Goal: Transaction & Acquisition: Purchase product/service

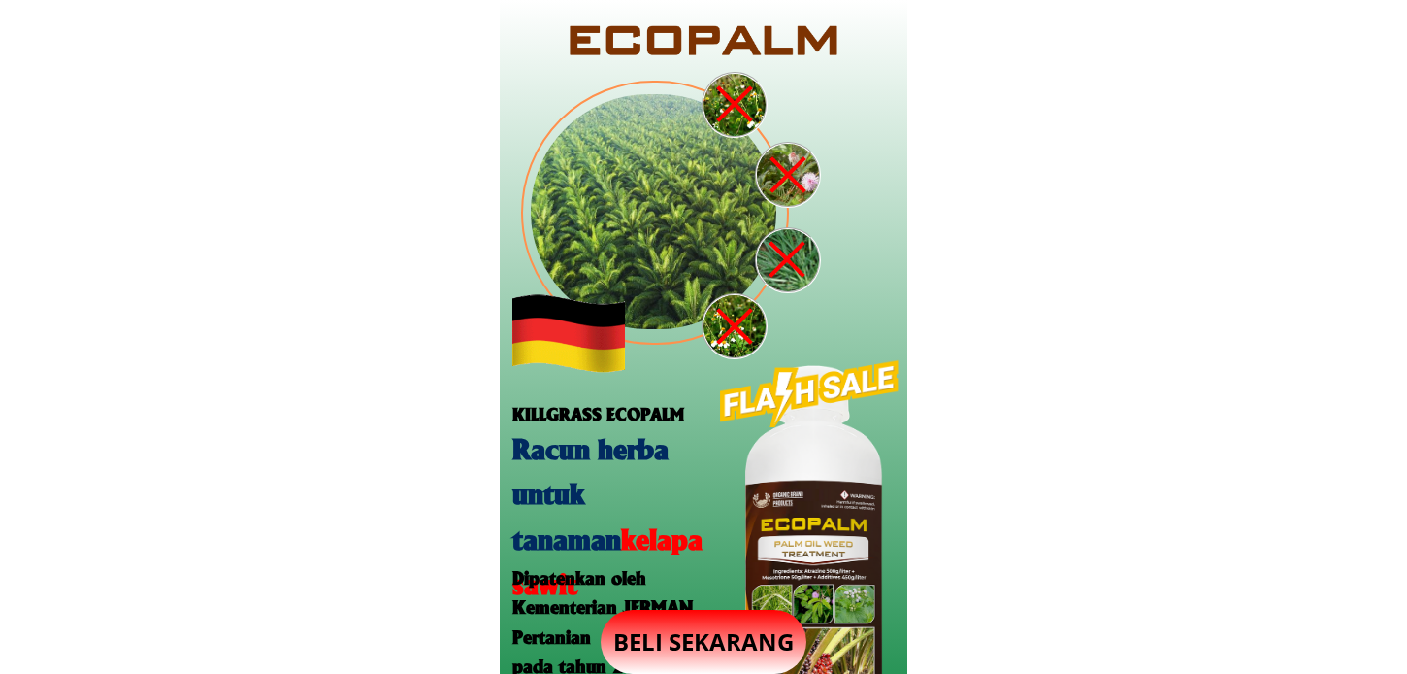
click at [648, 645] on p "BELI SEKARANG" at bounding box center [704, 642] width 206 height 64
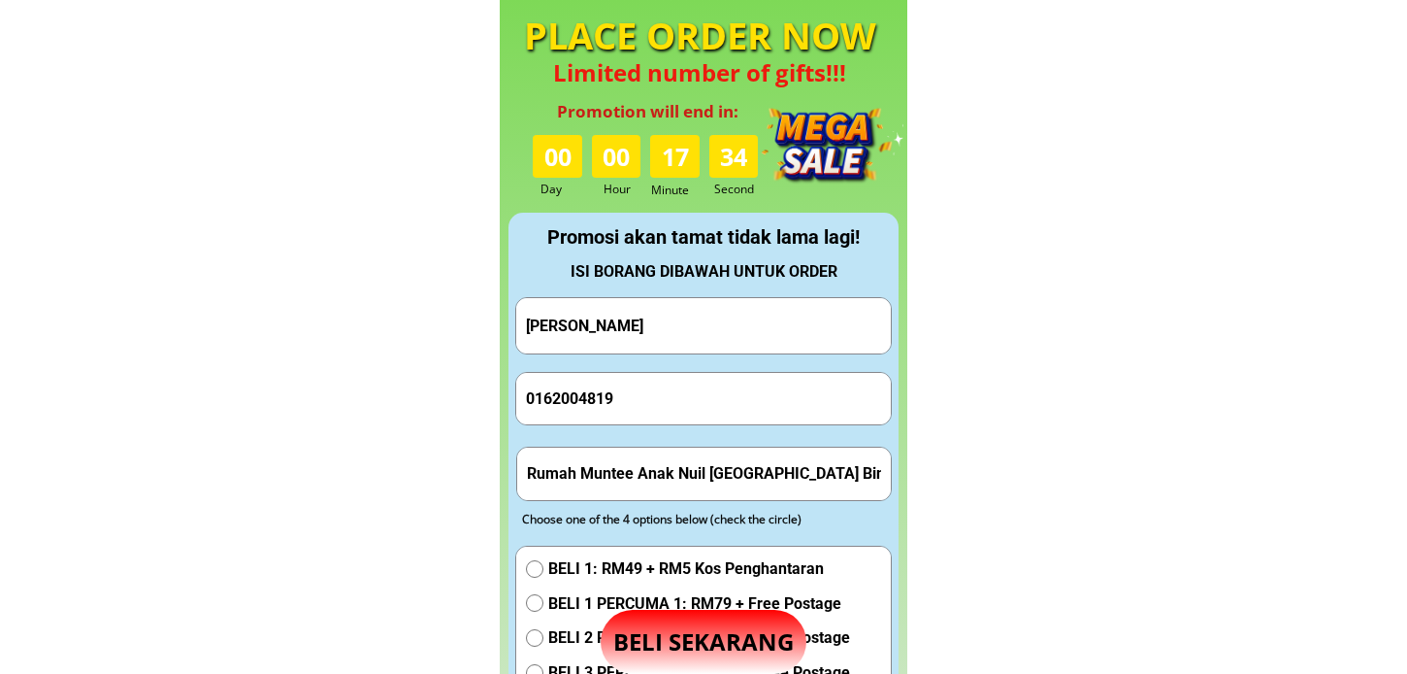
scroll to position [1813, 0]
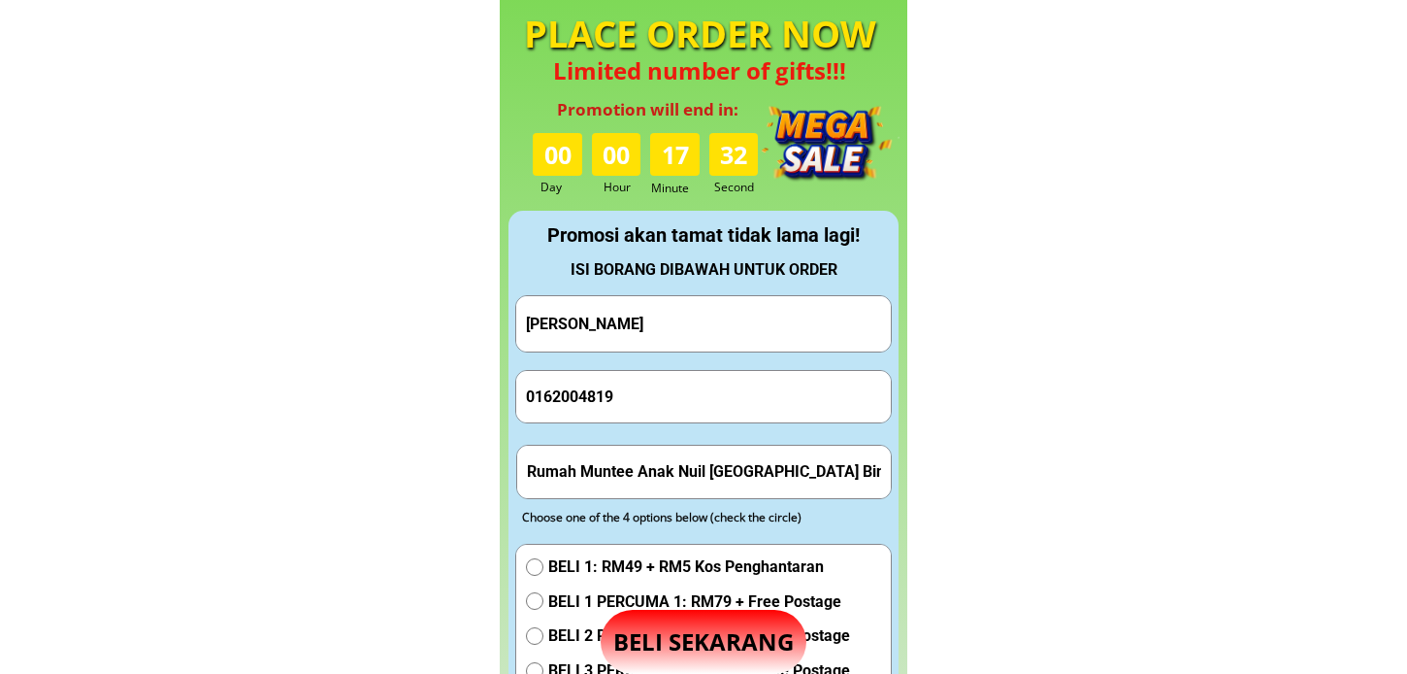
click at [633, 318] on input "[PERSON_NAME]" at bounding box center [703, 323] width 365 height 55
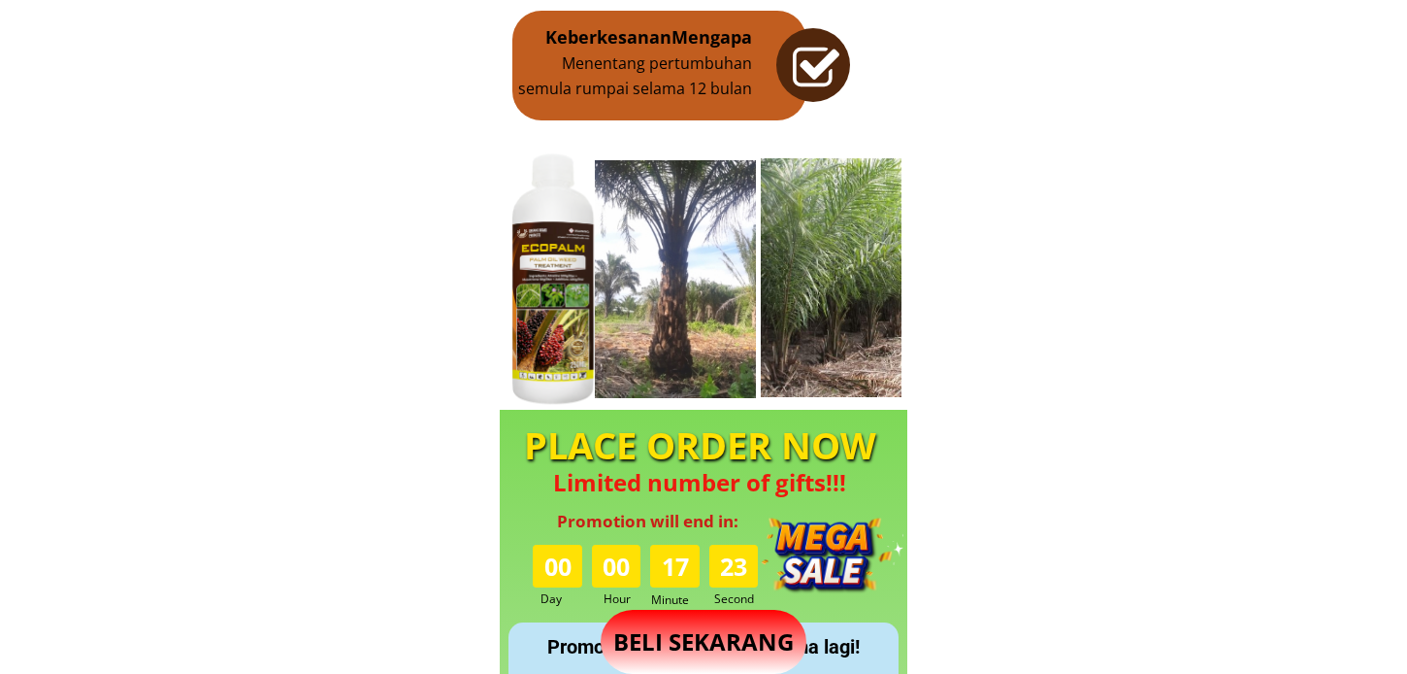
scroll to position [1941, 0]
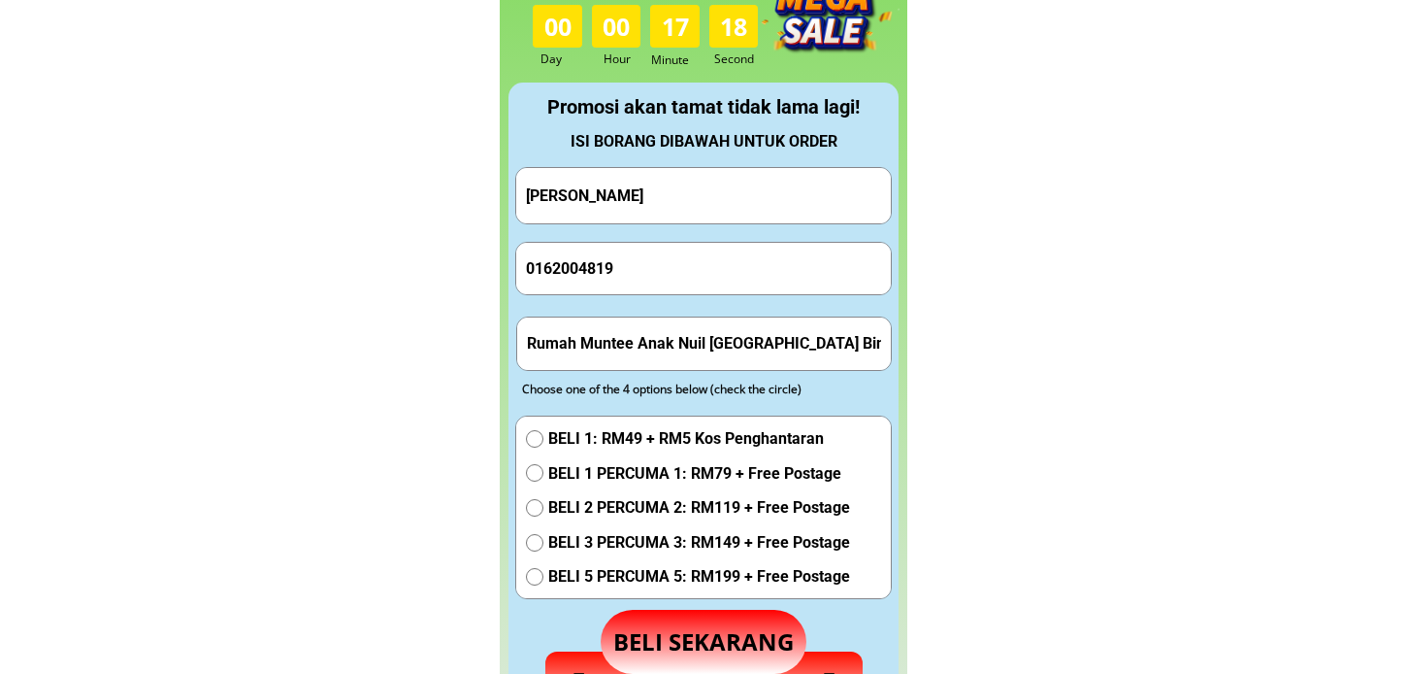
type input "[PERSON_NAME]"
click at [693, 215] on input "[PERSON_NAME]" at bounding box center [703, 195] width 365 height 55
click at [672, 249] on input "0162004819" at bounding box center [703, 268] width 365 height 51
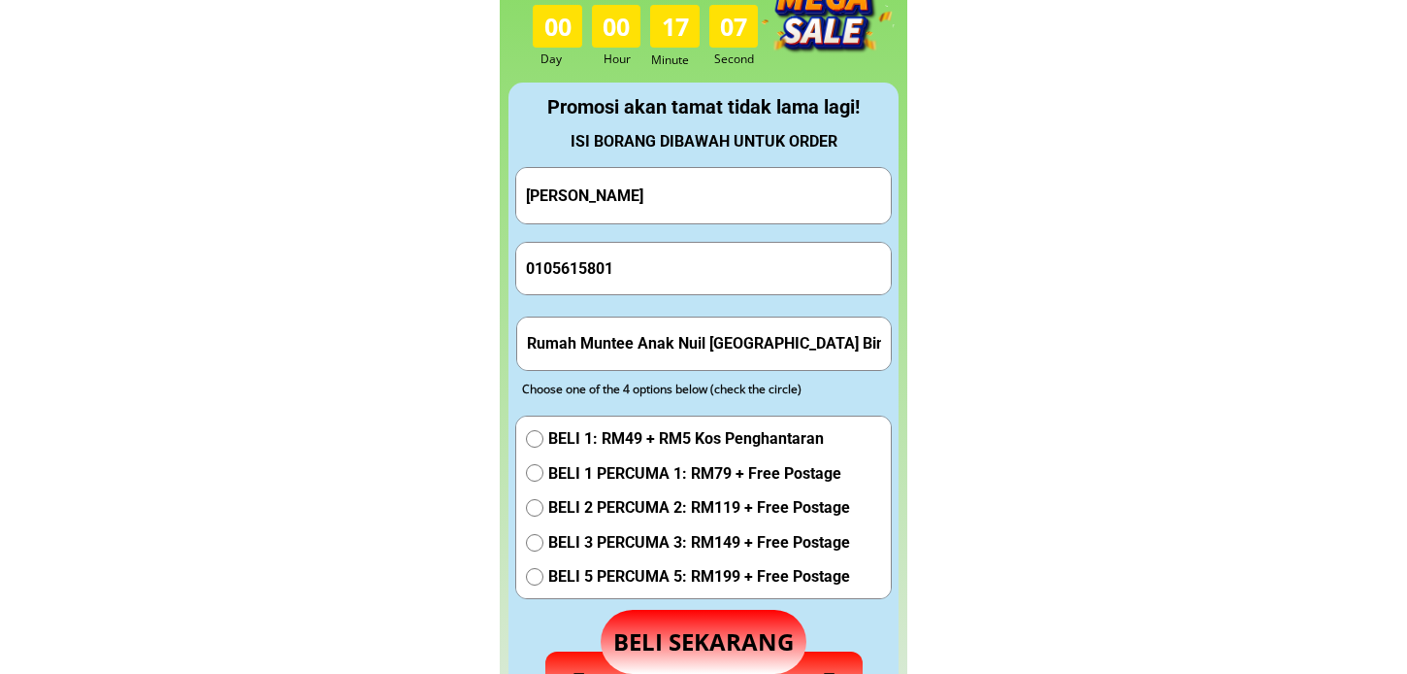
type input "0105615801"
click at [645, 347] on input "Rumah Muntee Anak Nuil [GEOGRAPHIC_DATA] Bintulu /Miri [GEOGRAPHIC_DATA]" at bounding box center [704, 342] width 365 height 51
type input "Lot J79, [GEOGRAPHIC_DATA] , phase 1, 89000"
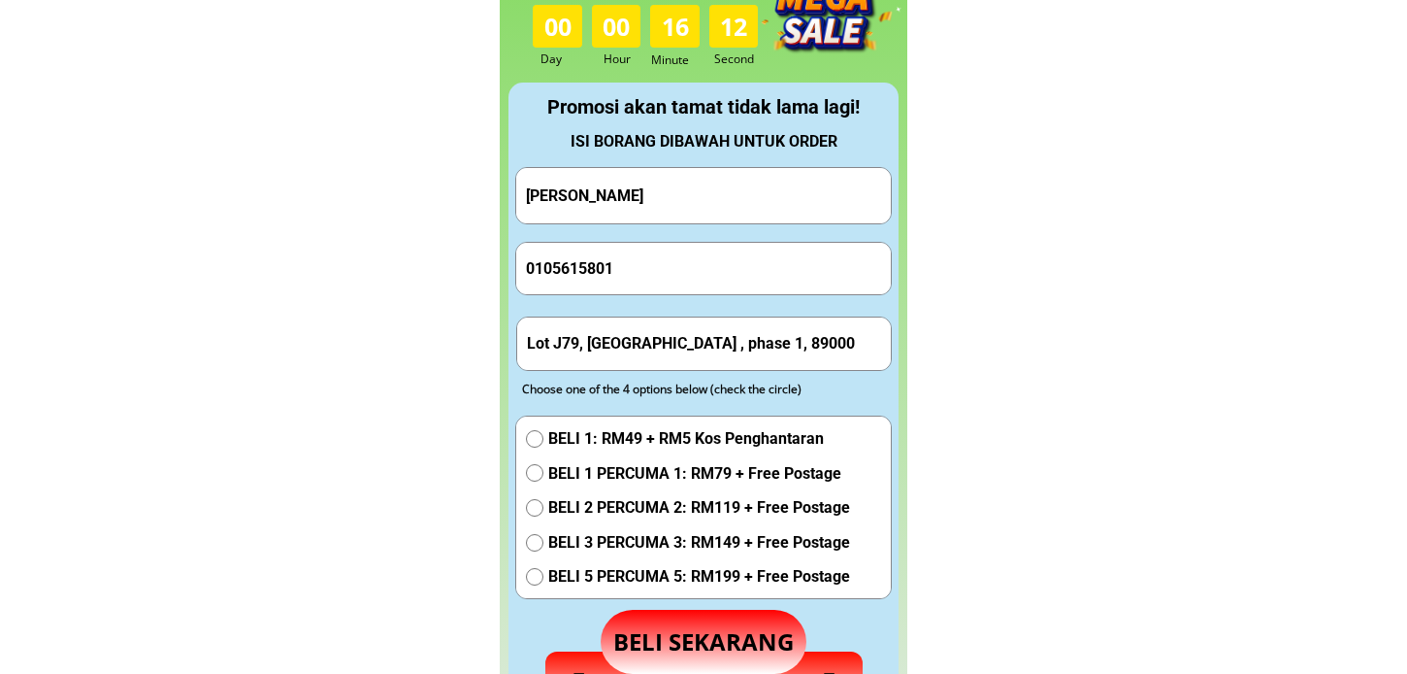
click at [551, 456] on div "BELI 1: RM49 + RM5 Kos Penghantaran BELI 1 PERCUMA 1: RM79 + Free Postage BELI …" at bounding box center [688, 512] width 324 height 173
click at [563, 466] on span "BELI 1 PERCUMA 1: RM79 + Free Postage" at bounding box center [699, 473] width 302 height 25
radio input "true"
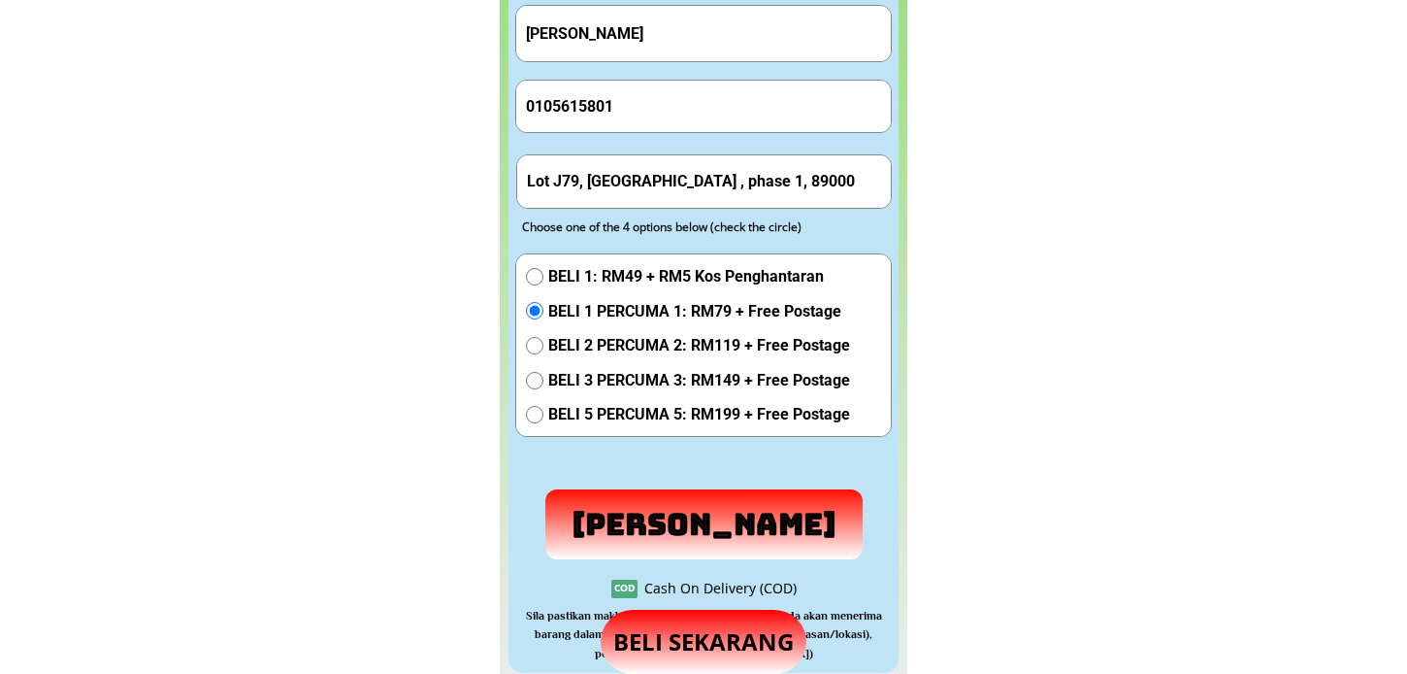
scroll to position [2157, 0]
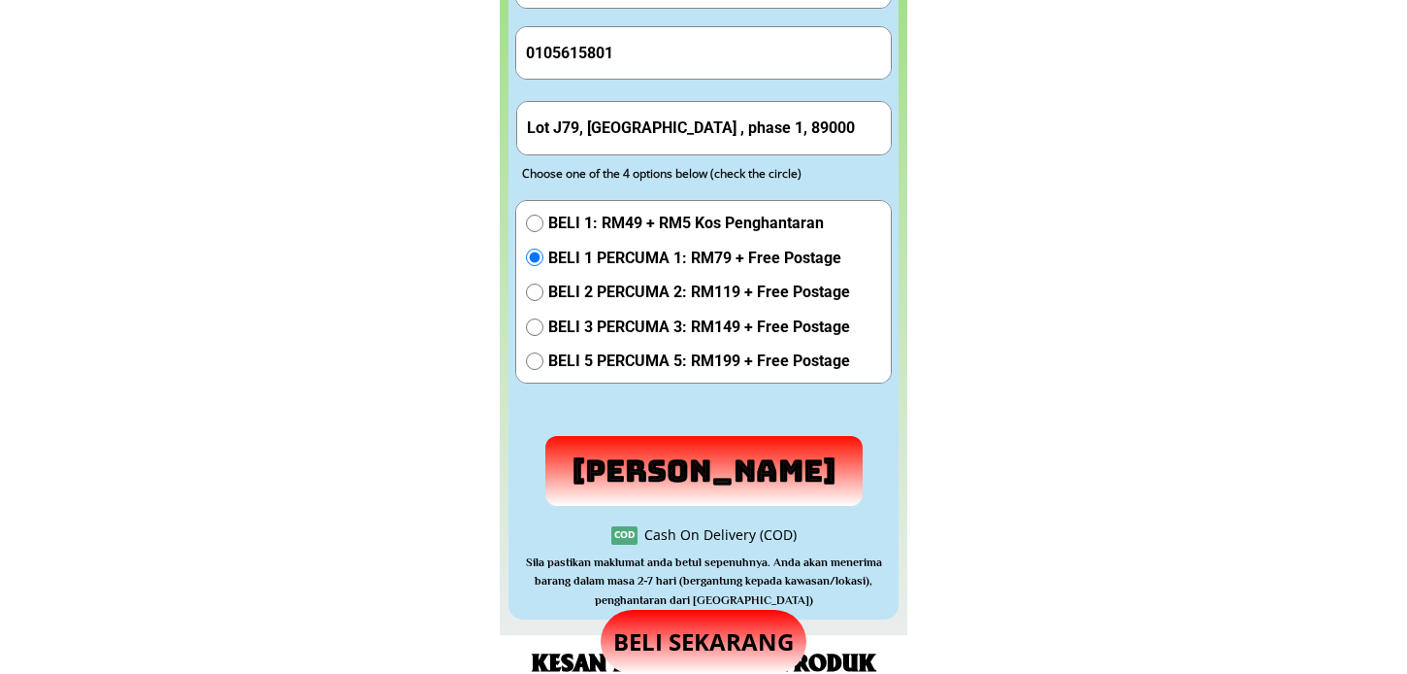
click at [661, 453] on p "[PERSON_NAME]" at bounding box center [704, 471] width 344 height 76
